Goal: Transaction & Acquisition: Purchase product/service

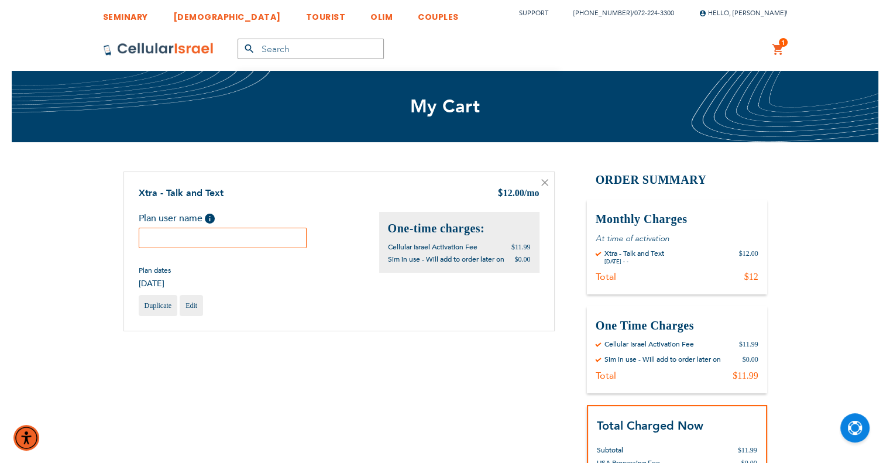
click at [262, 243] on input "text" at bounding box center [223, 238] width 169 height 20
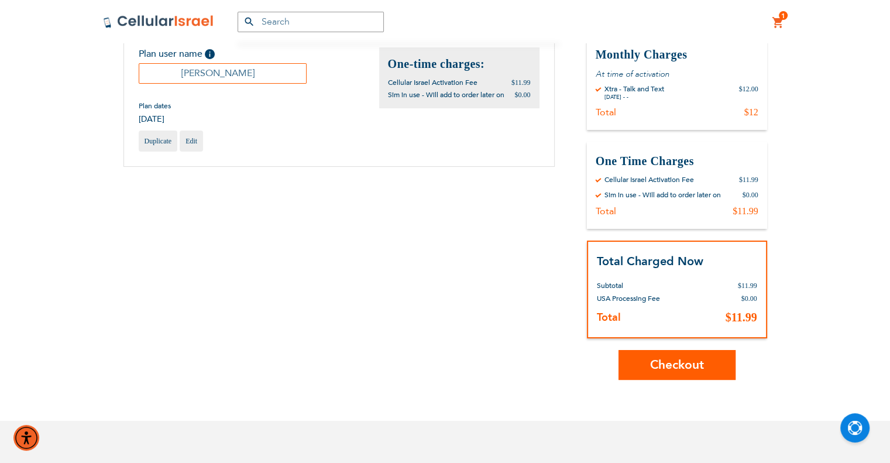
scroll to position [234, 0]
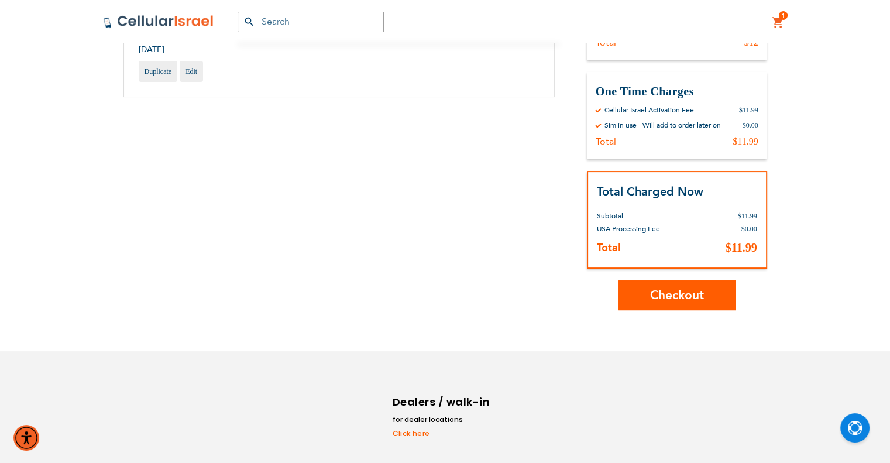
type input "[PERSON_NAME]"
click at [652, 301] on button "Checkout" at bounding box center [677, 295] width 117 height 30
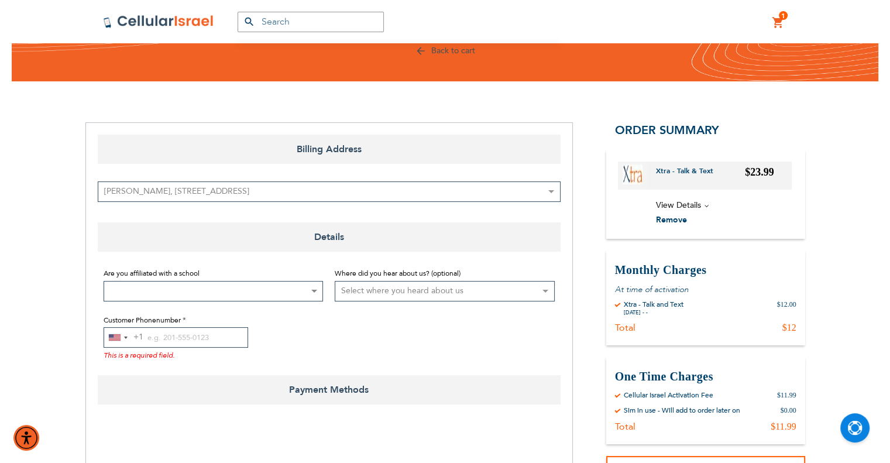
scroll to position [293, 0]
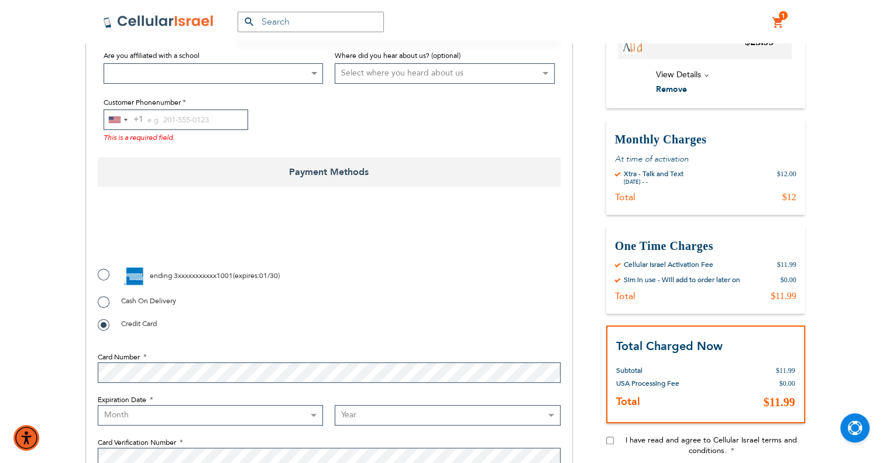
click at [101, 272] on label "ending 3xxxxxxxxxxx1001 ( expires : 01/30 )" at bounding box center [189, 277] width 182 height 18
radio input "true"
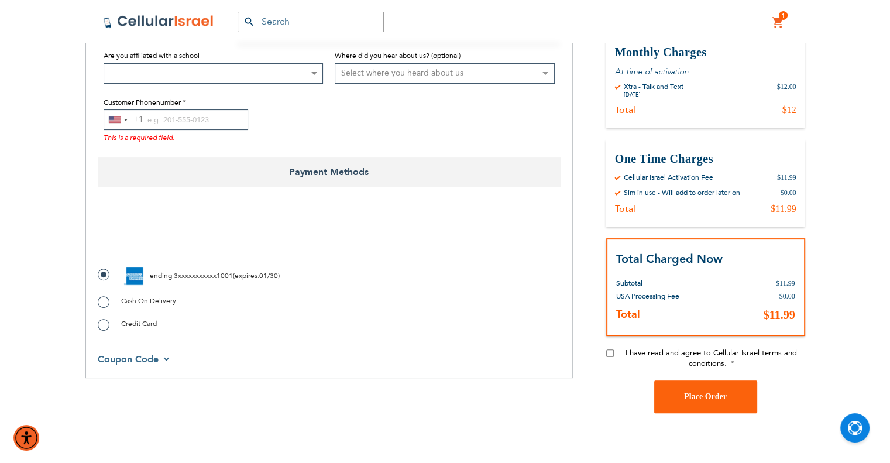
checkbox input "true"
click at [159, 121] on input "Customer Phonenumber" at bounding box center [176, 119] width 145 height 20
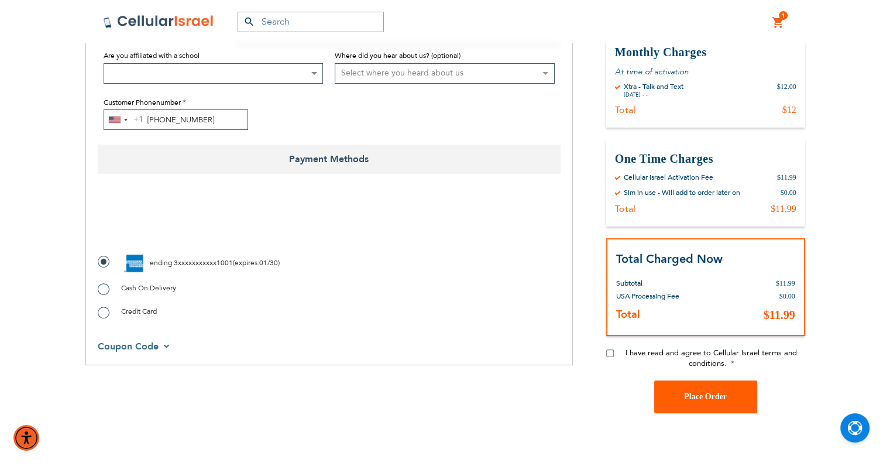
scroll to position [351, 0]
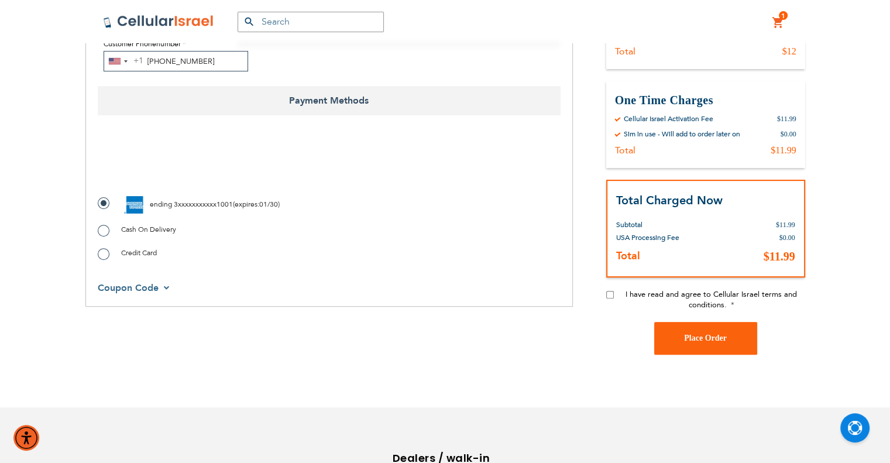
type input "[PHONE_NUMBER]"
click at [621, 292] on label "I have read and agree to Cellular Israel terms and conditions." at bounding box center [711, 299] width 187 height 21
click at [614, 292] on input "I have read and agree to Cellular Israel terms and conditions." at bounding box center [610, 295] width 8 height 8
checkbox input "true"
click at [705, 338] on span "Place Order" at bounding box center [705, 338] width 43 height 9
